Goal: Task Accomplishment & Management: Complete application form

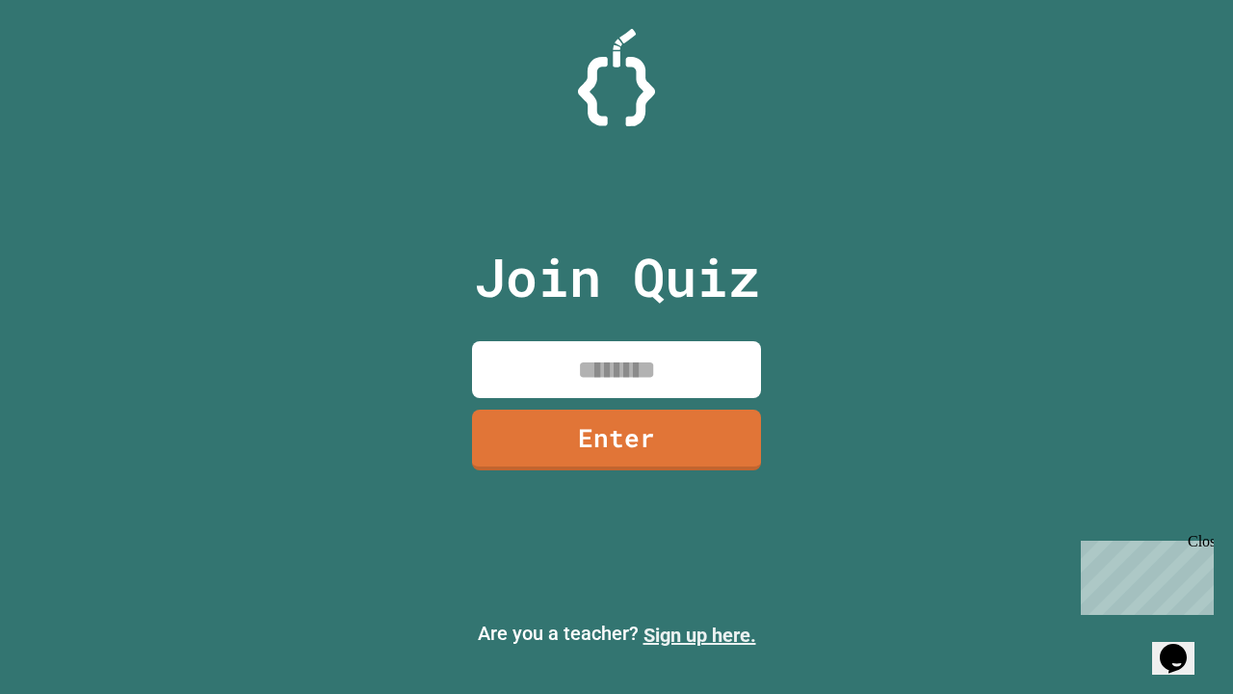
click at [699, 635] on link "Sign up here." at bounding box center [699, 634] width 113 height 23
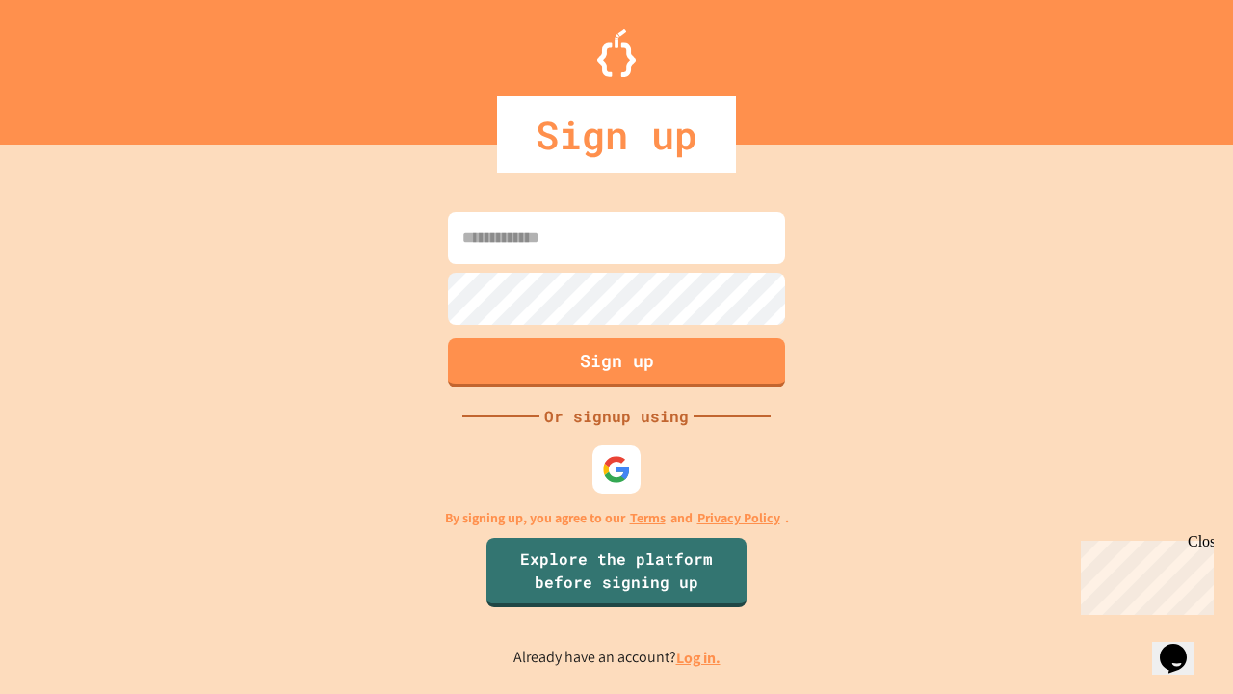
click at [699, 657] on link "Log in." at bounding box center [698, 657] width 44 height 20
